Goal: Task Accomplishment & Management: Manage account settings

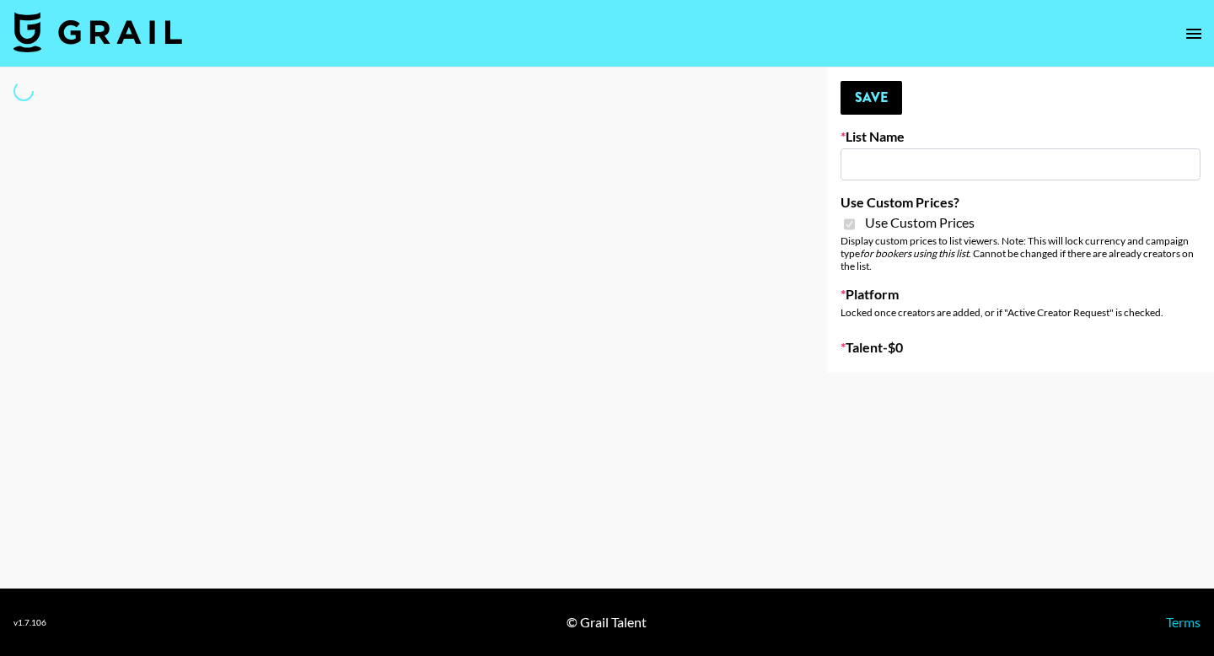
type input "SLG Strategy Game"
checkbox input "true"
select select "Brand"
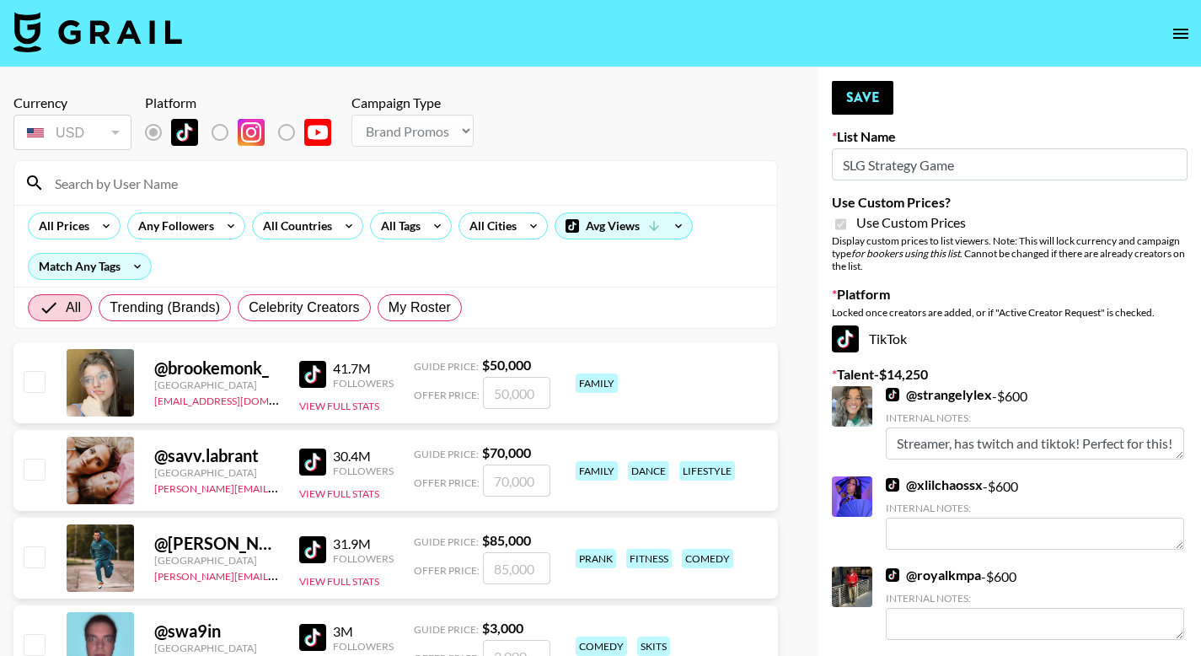
click at [163, 180] on input at bounding box center [406, 182] width 722 height 27
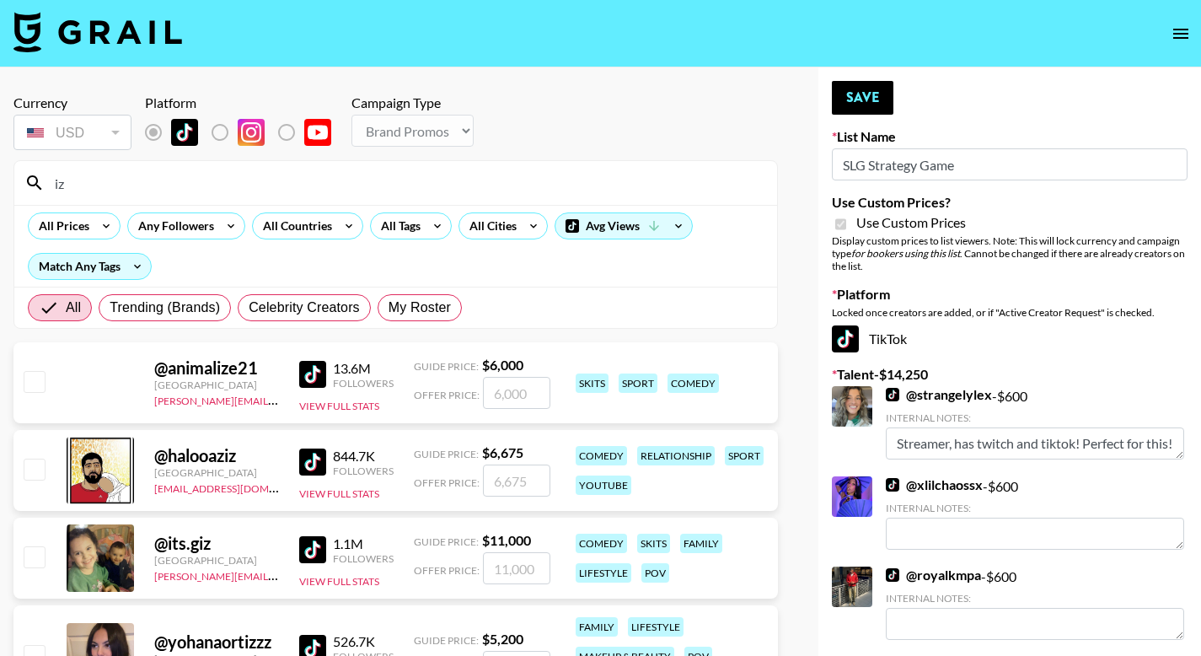
type input "i"
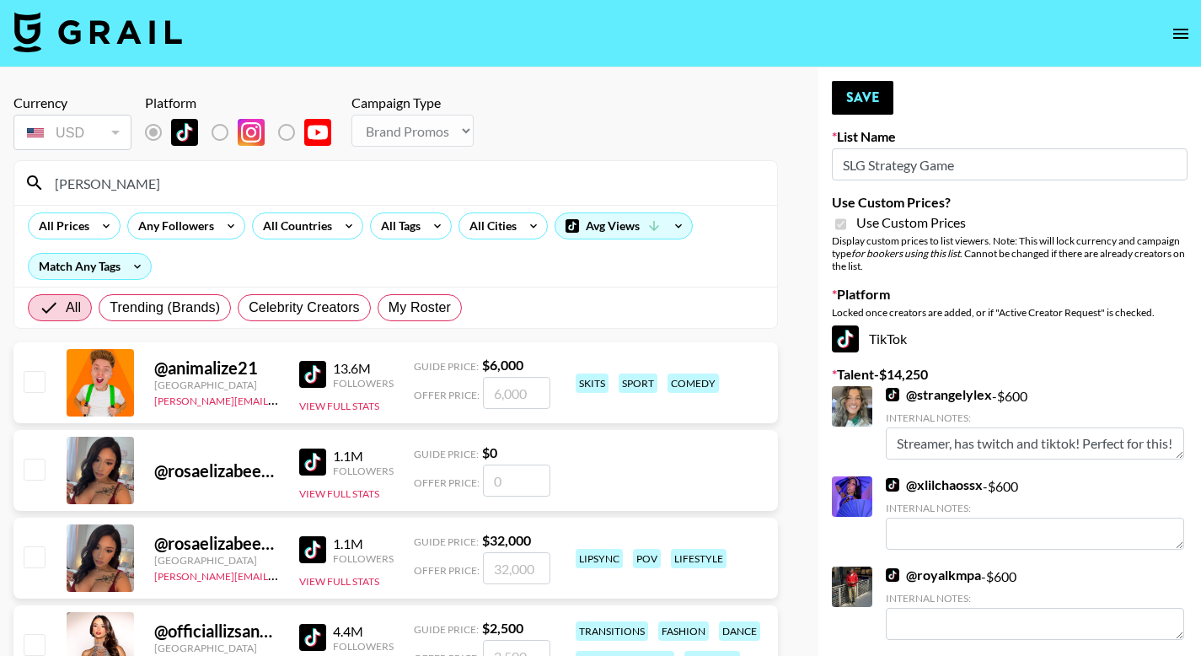
type input "liz"
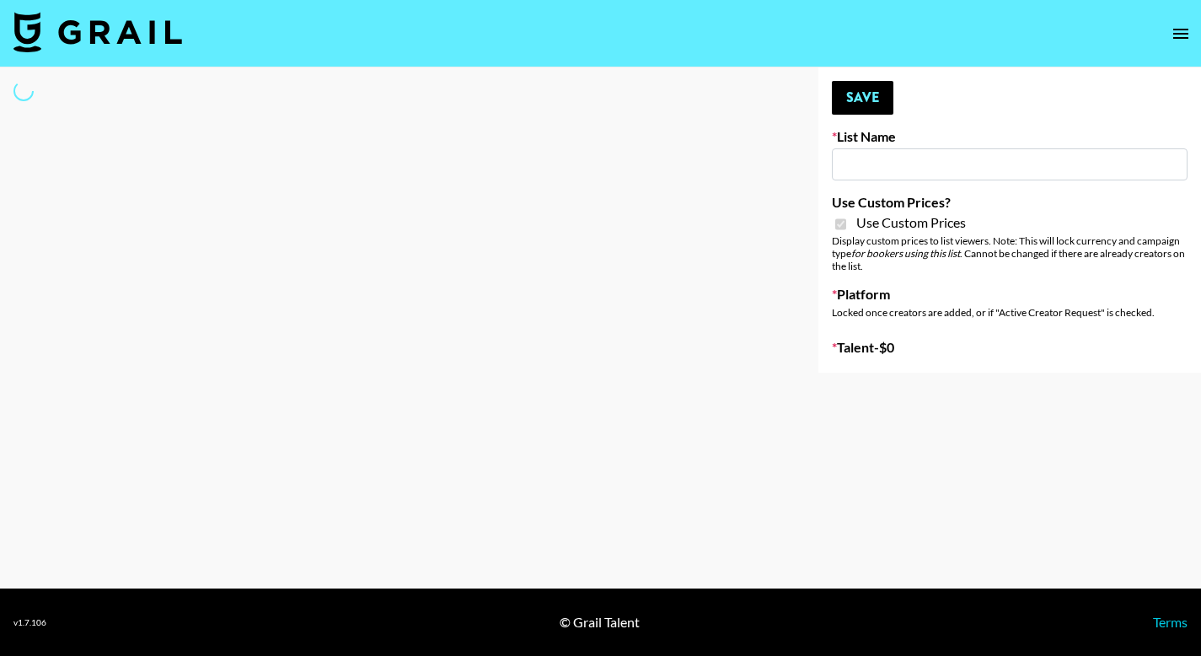
type input "SLG Strategy Game"
checkbox input "true"
select select "Brand"
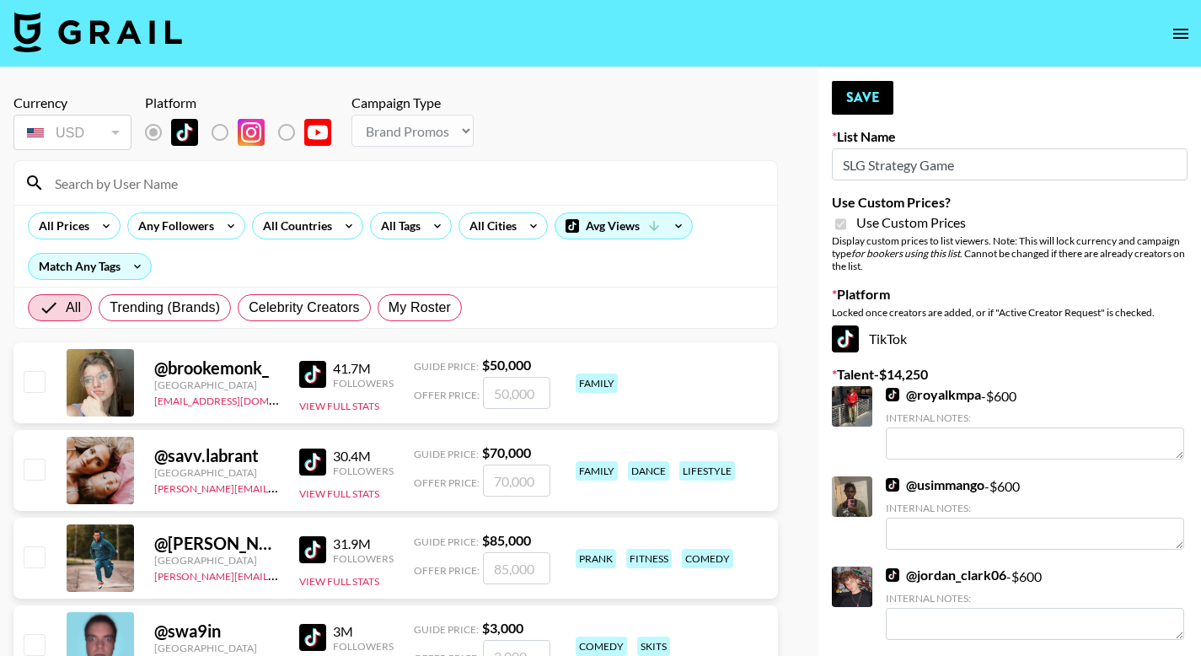
click at [184, 201] on div at bounding box center [395, 183] width 763 height 44
click at [188, 198] on div at bounding box center [395, 183] width 763 height 44
click at [190, 194] on input at bounding box center [406, 182] width 722 height 27
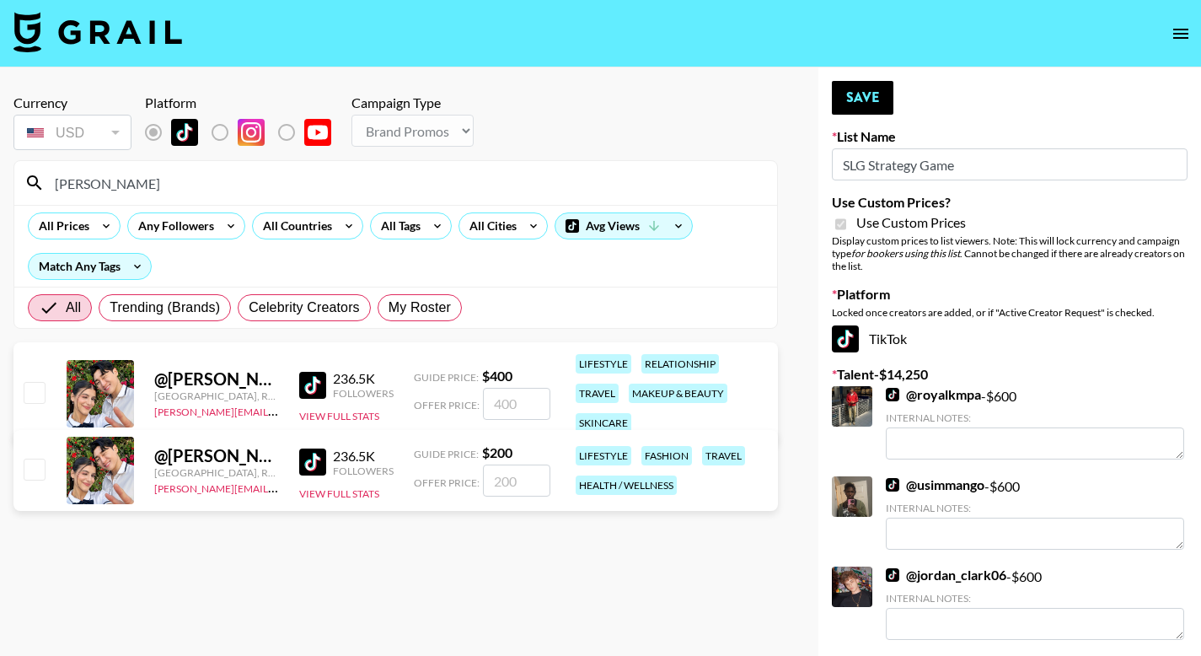
type input "[PERSON_NAME]"
click at [44, 390] on input "checkbox" at bounding box center [34, 392] width 20 height 20
checkbox input "true"
drag, startPoint x: 509, startPoint y: 402, endPoint x: 416, endPoint y: 400, distance: 92.8
click at [416, 400] on div "Offer Price: 400" at bounding box center [482, 404] width 137 height 32
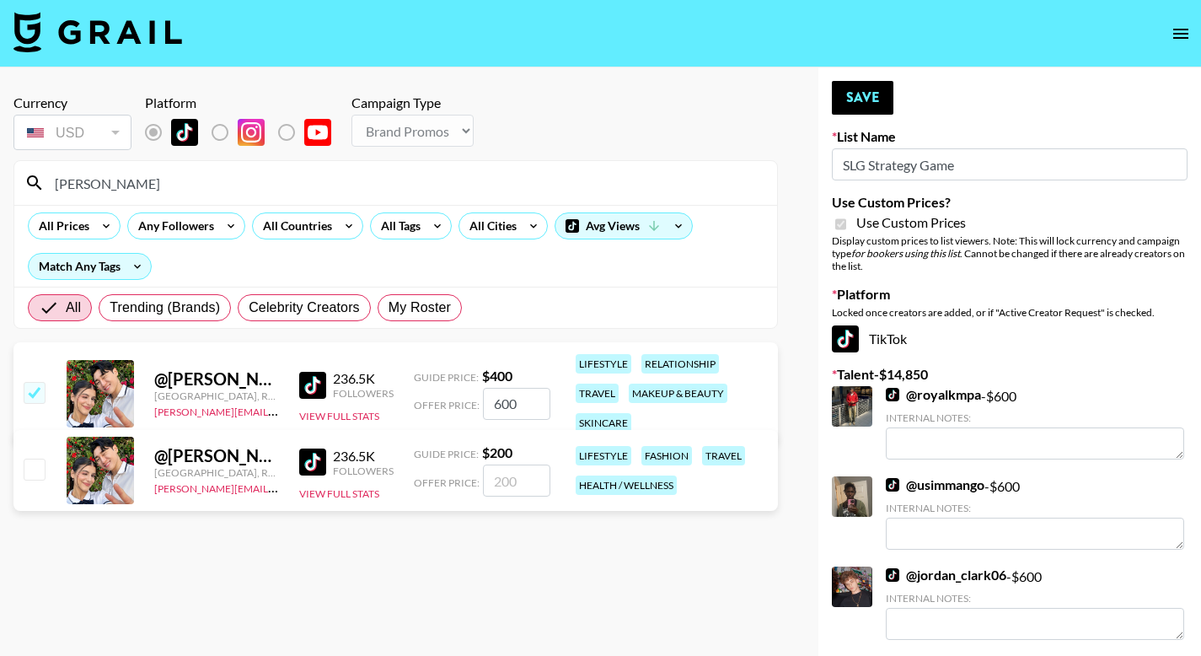
type input "600"
click at [882, 98] on button "Save" at bounding box center [863, 98] width 62 height 34
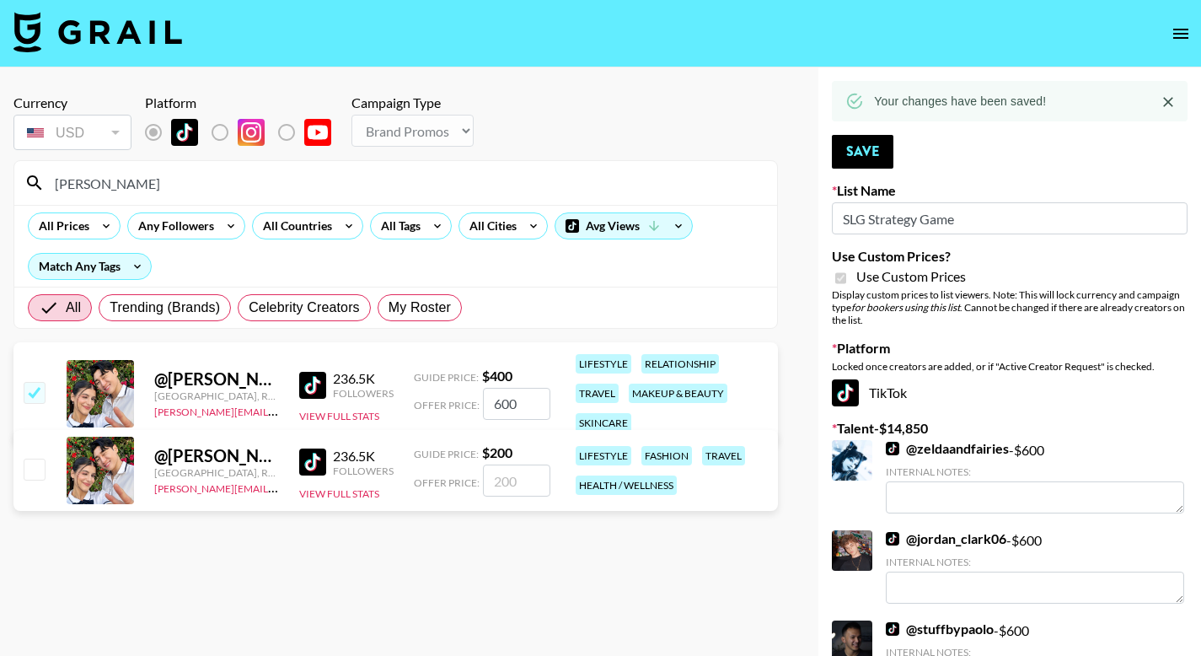
click at [135, 198] on div "[PERSON_NAME]" at bounding box center [395, 183] width 763 height 44
click at [150, 191] on input "[PERSON_NAME]" at bounding box center [406, 182] width 722 height 27
drag, startPoint x: 82, startPoint y: 183, endPoint x: 0, endPoint y: 170, distance: 82.7
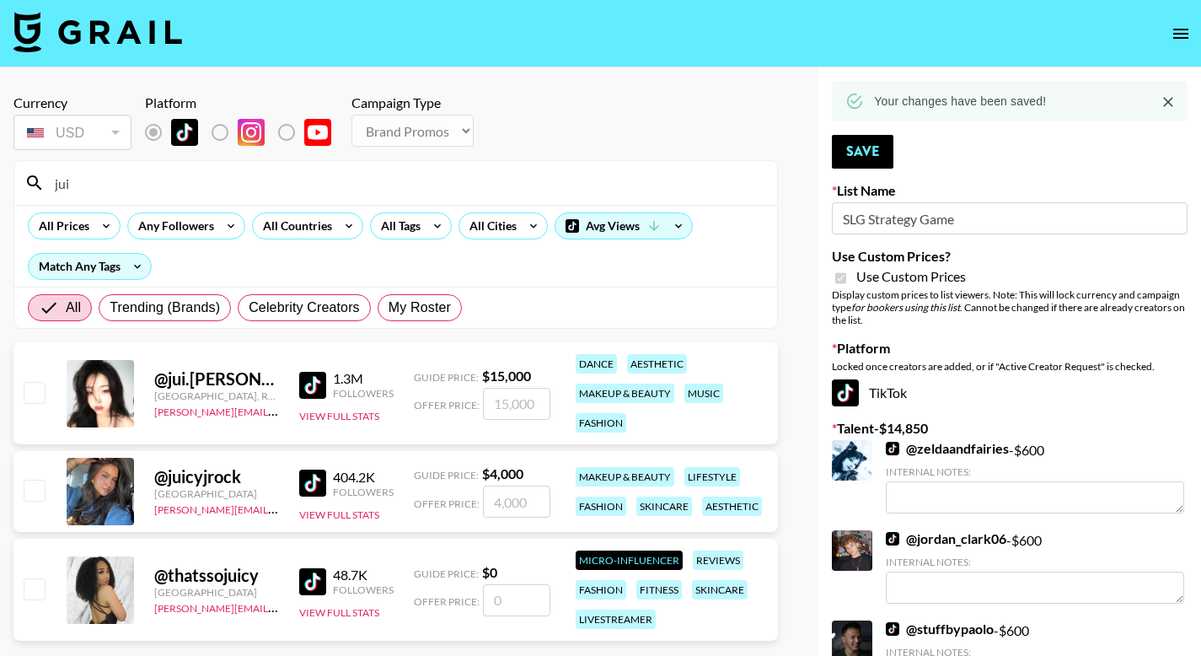
type input "jui"
click at [36, 394] on input "checkbox" at bounding box center [34, 392] width 20 height 20
checkbox input "true"
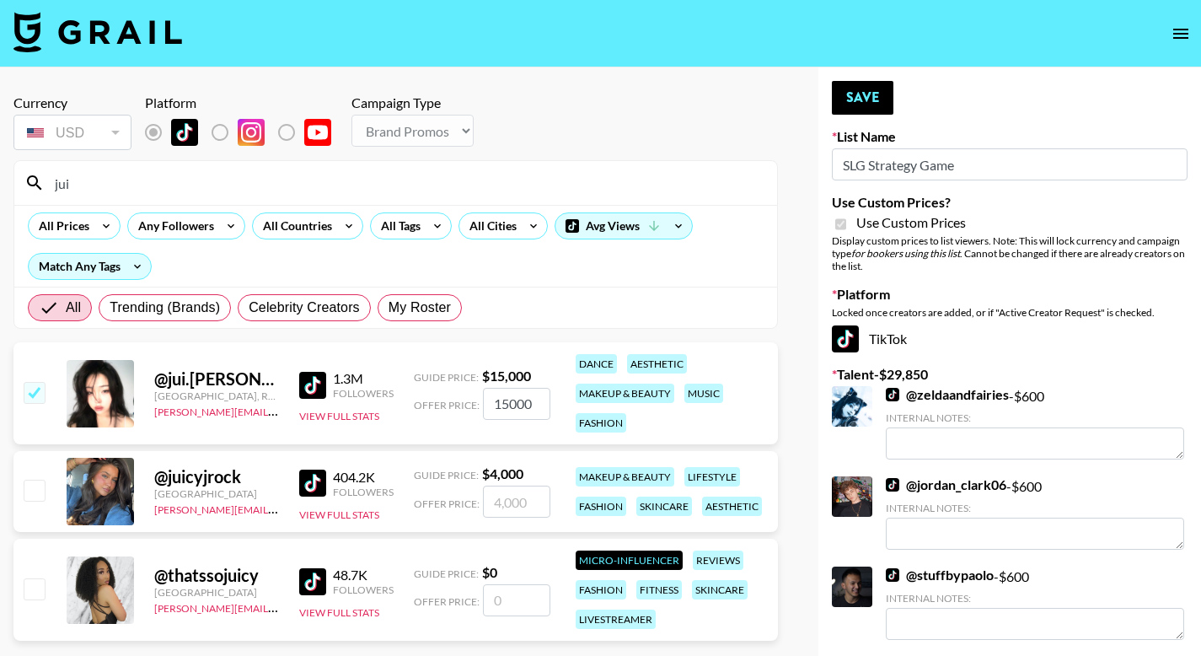
drag, startPoint x: 480, startPoint y: 403, endPoint x: 446, endPoint y: 400, distance: 34.7
click at [446, 400] on div "Offer Price: 15000" at bounding box center [482, 404] width 137 height 32
type input "600"
click at [882, 86] on button "Save" at bounding box center [863, 98] width 62 height 34
